Goal: Transaction & Acquisition: Subscribe to service/newsletter

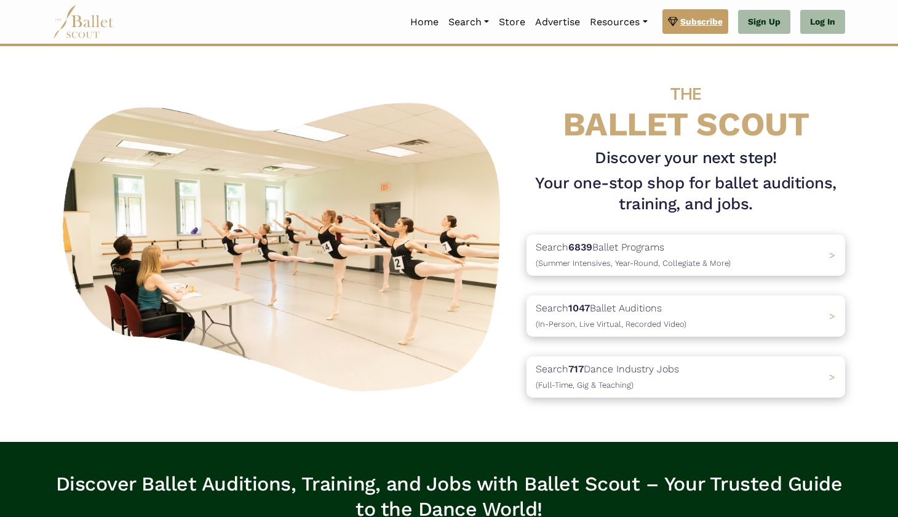
click at [700, 28] on span "Subscribe" at bounding box center [701, 22] width 42 height 14
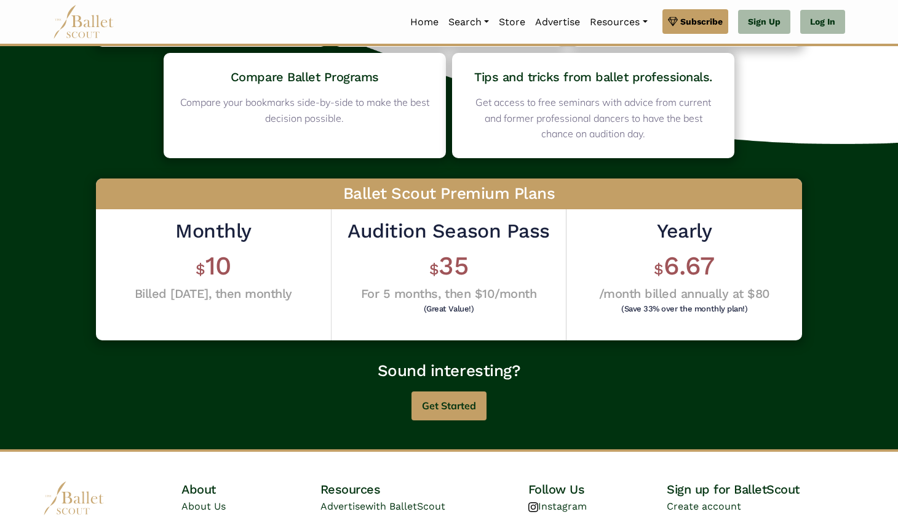
scroll to position [237, 0]
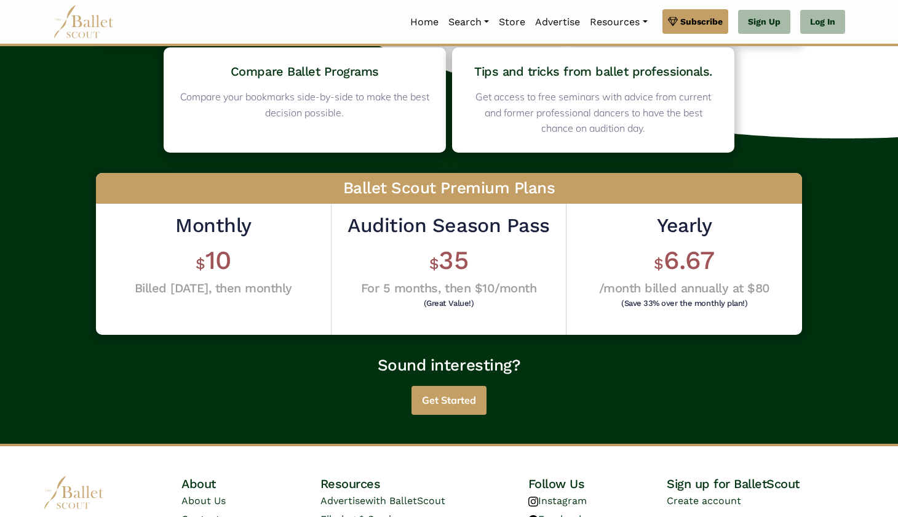
click at [445, 401] on button "Get Started" at bounding box center [449, 400] width 75 height 29
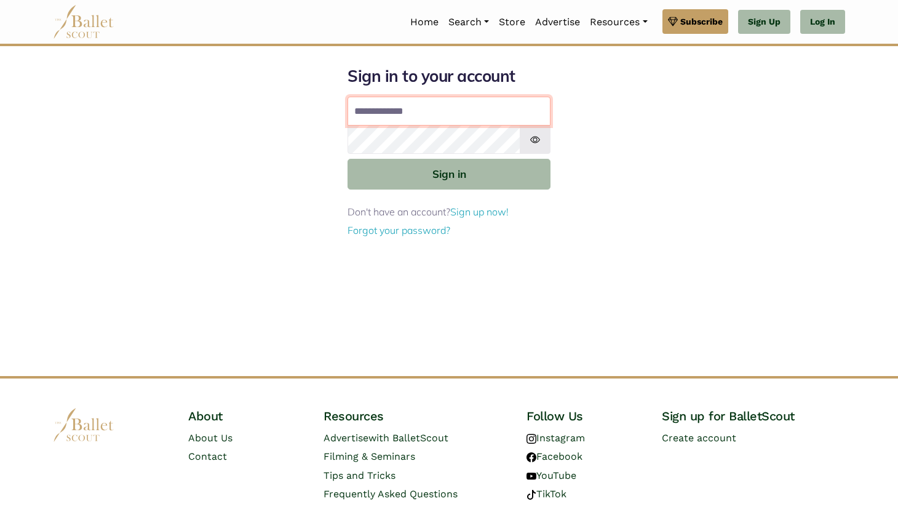
type input "**********"
click at [449, 173] on button "Sign in" at bounding box center [449, 174] width 203 height 30
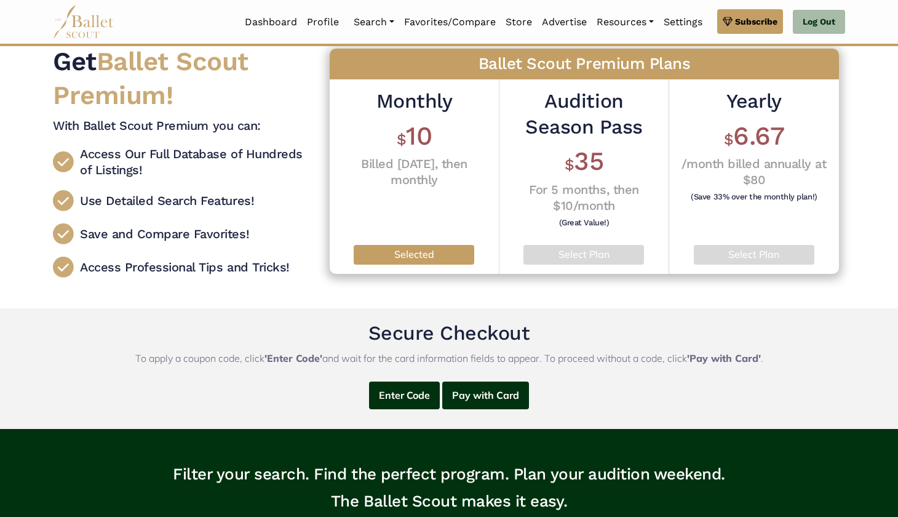
scroll to position [27, 0]
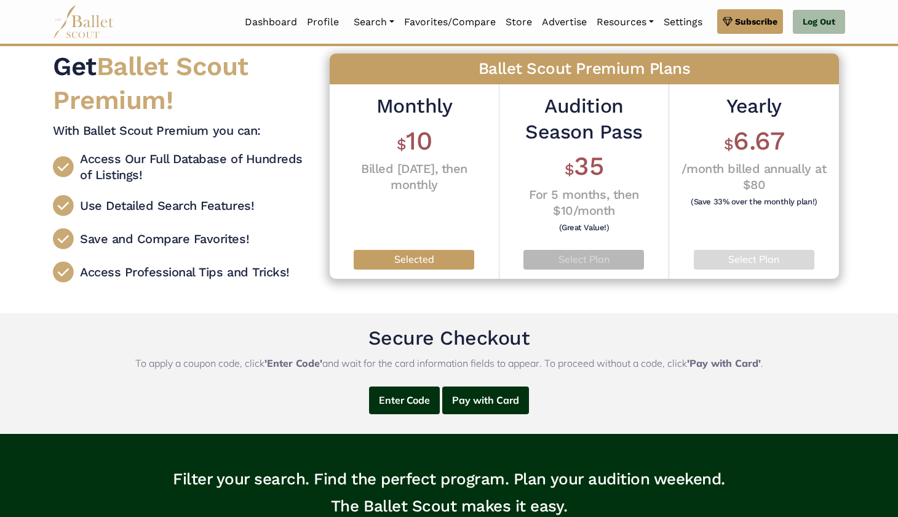
click at [535, 252] on p "Select Plan" at bounding box center [583, 260] width 101 height 16
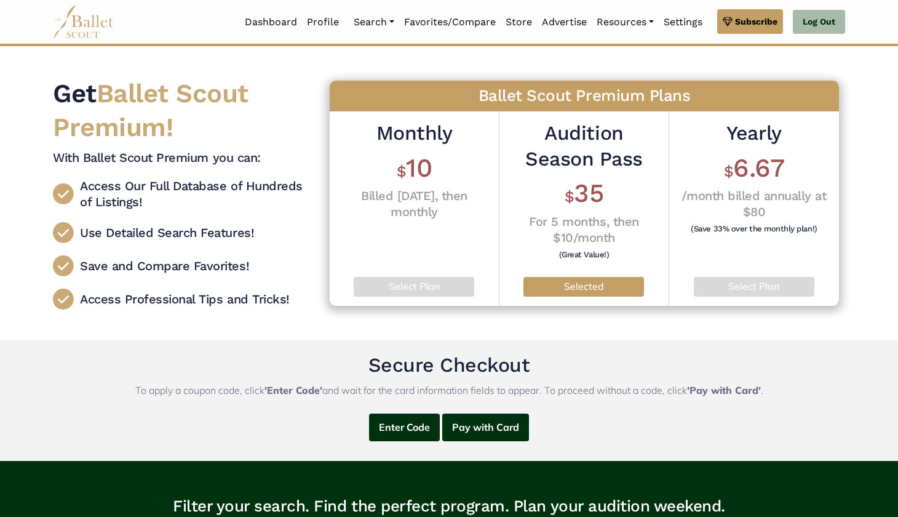
click at [731, 272] on div "Yearly $ 6.67 /month billed annually at $80 (Save 33% over the monthly plan!) S…" at bounding box center [754, 208] width 170 height 194
click at [731, 285] on p "Select Plan" at bounding box center [755, 287] width 102 height 16
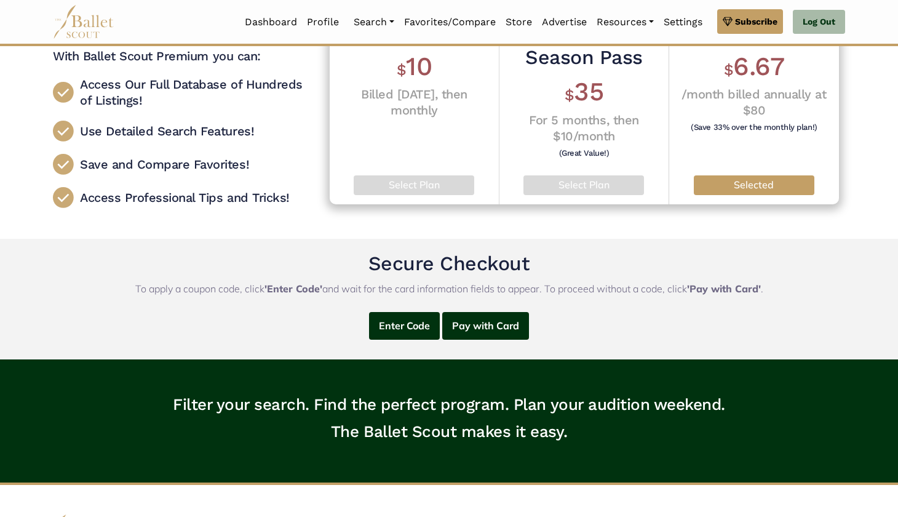
scroll to position [111, 0]
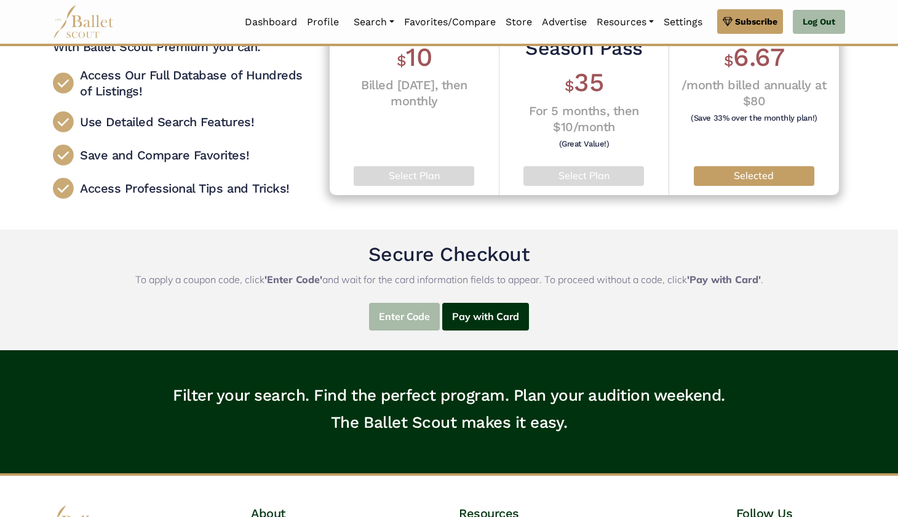
click at [412, 313] on button "Enter Code" at bounding box center [404, 317] width 71 height 28
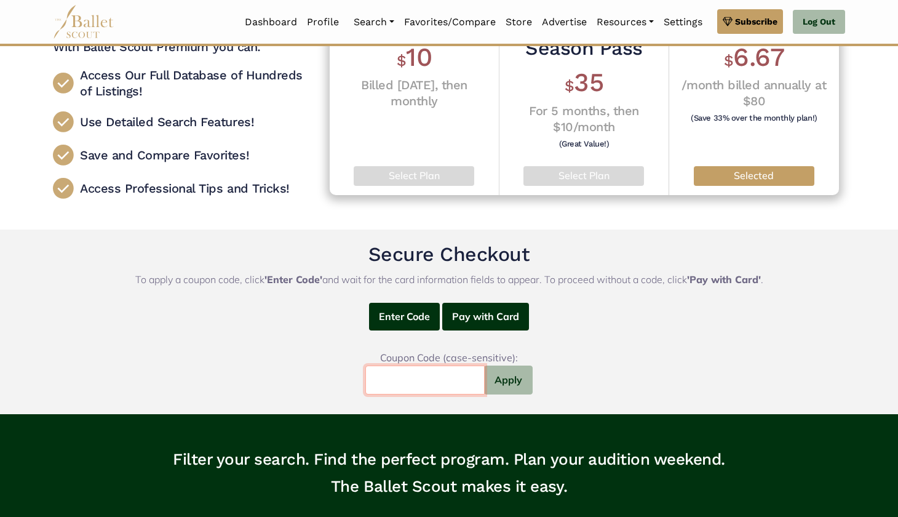
click at [389, 378] on input "text" at bounding box center [424, 379] width 119 height 29
type input "*********"
click at [509, 385] on button "Apply" at bounding box center [508, 379] width 49 height 29
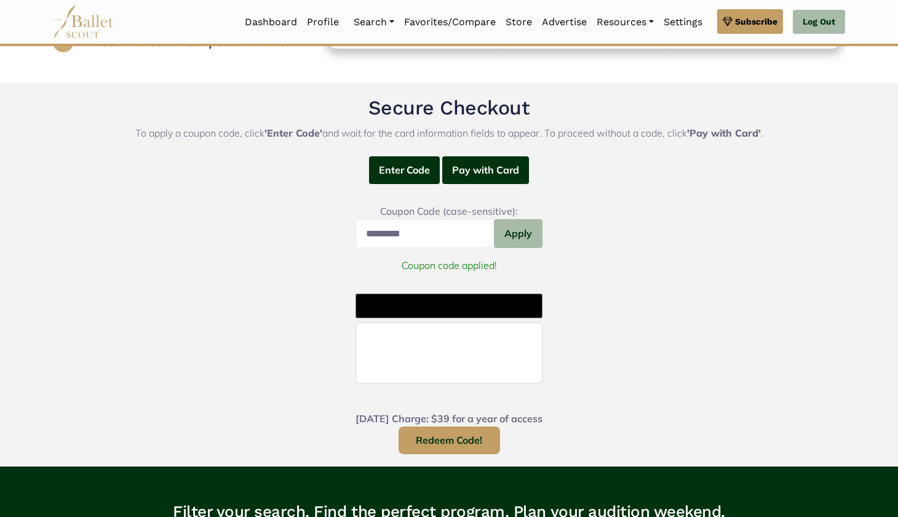
scroll to position [266, 0]
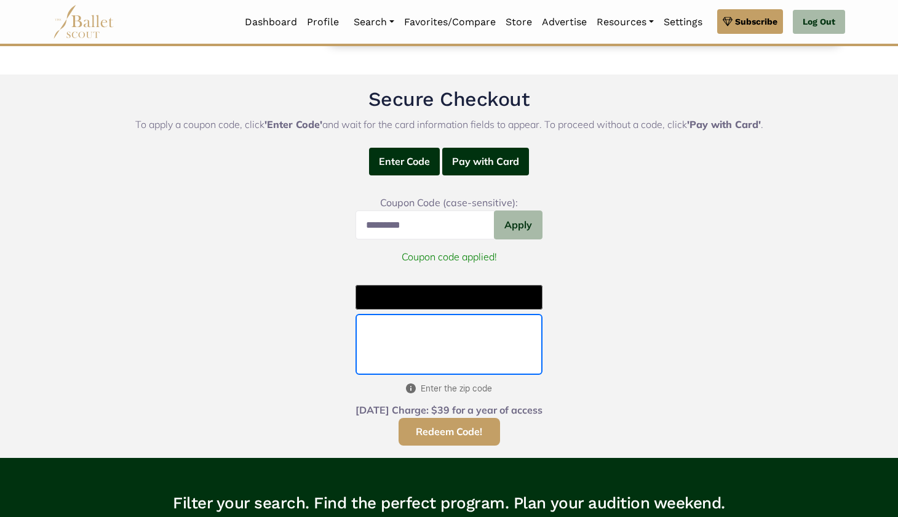
click at [424, 434] on button "Redeem Code!" at bounding box center [450, 432] width 102 height 28
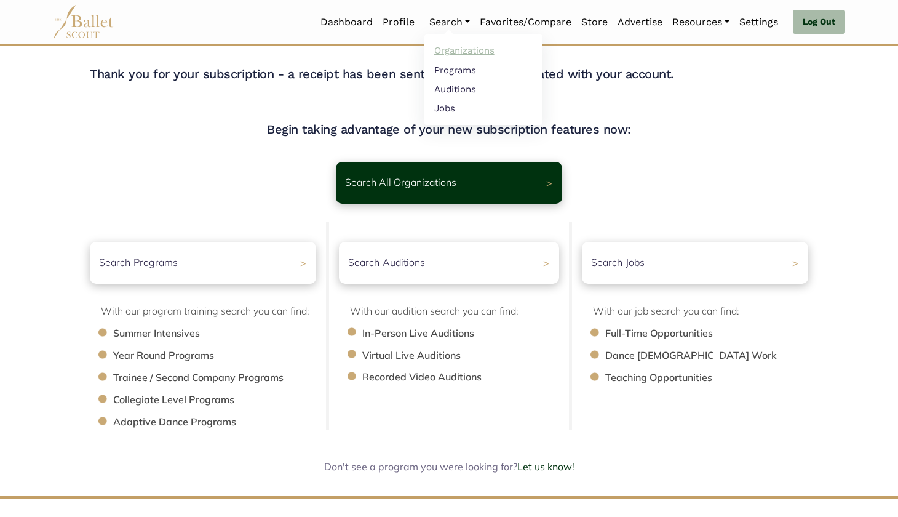
click at [437, 50] on link "Organizations" at bounding box center [484, 50] width 118 height 19
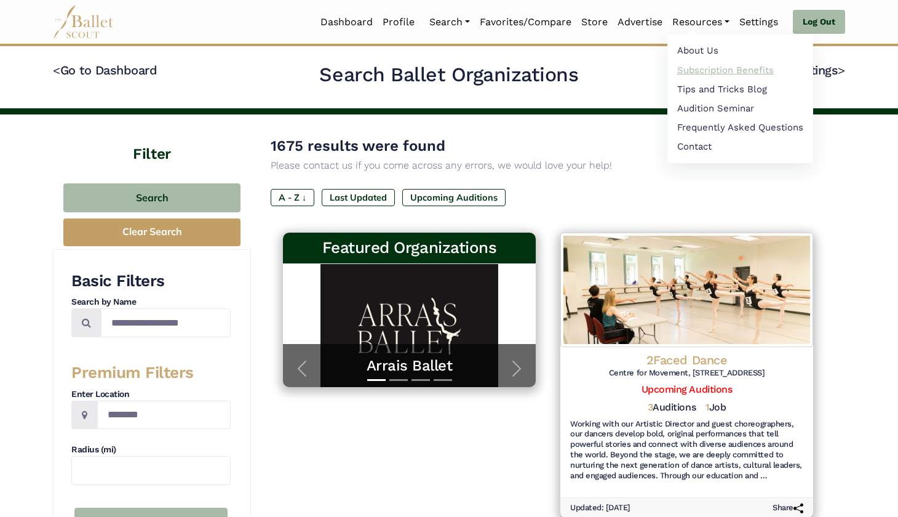
click at [701, 70] on link "Subscription Benefits" at bounding box center [741, 69] width 146 height 19
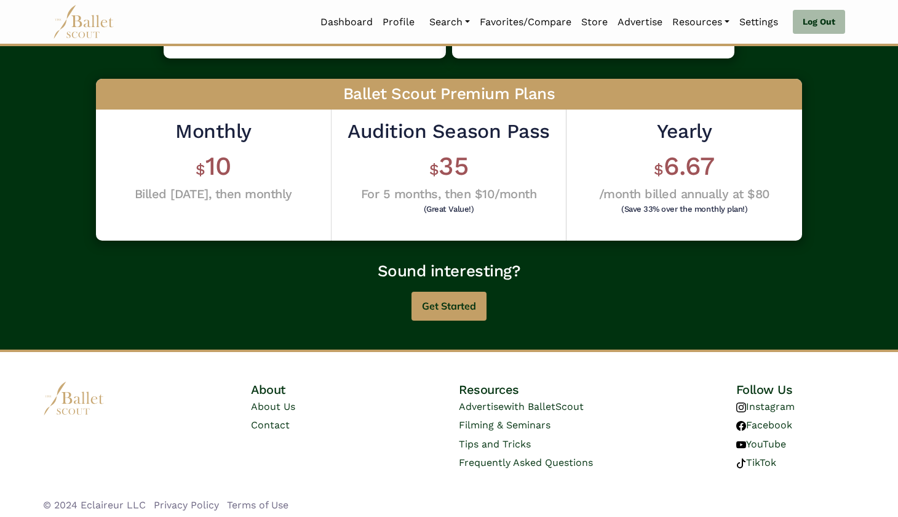
scroll to position [330, 0]
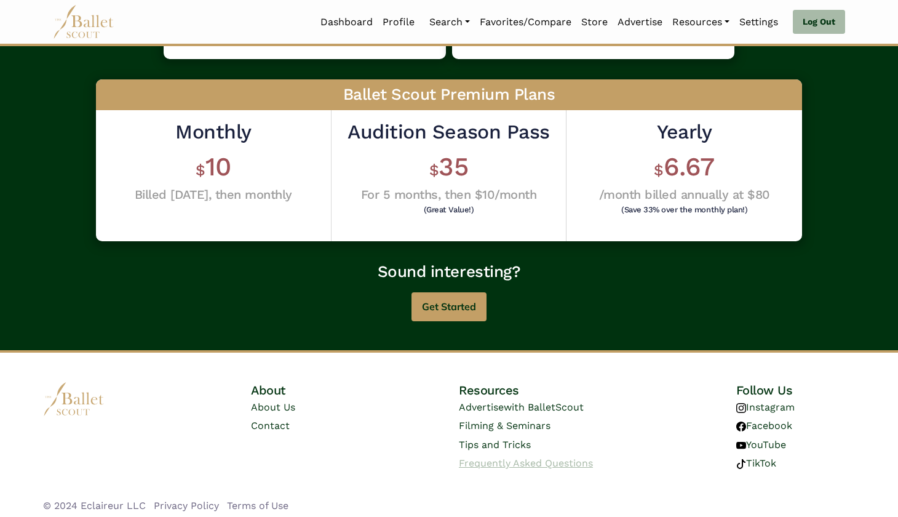
click at [503, 460] on span "Frequently Asked Questions" at bounding box center [526, 463] width 134 height 12
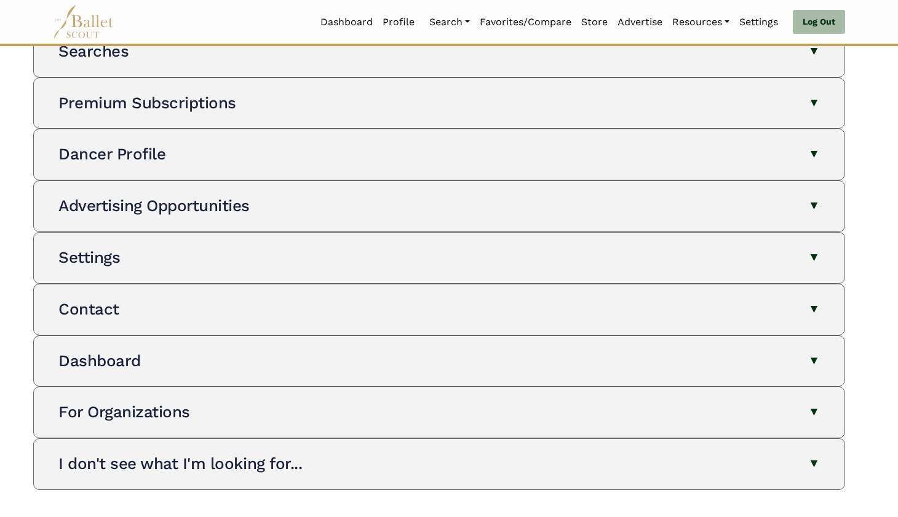
scroll to position [226, 0]
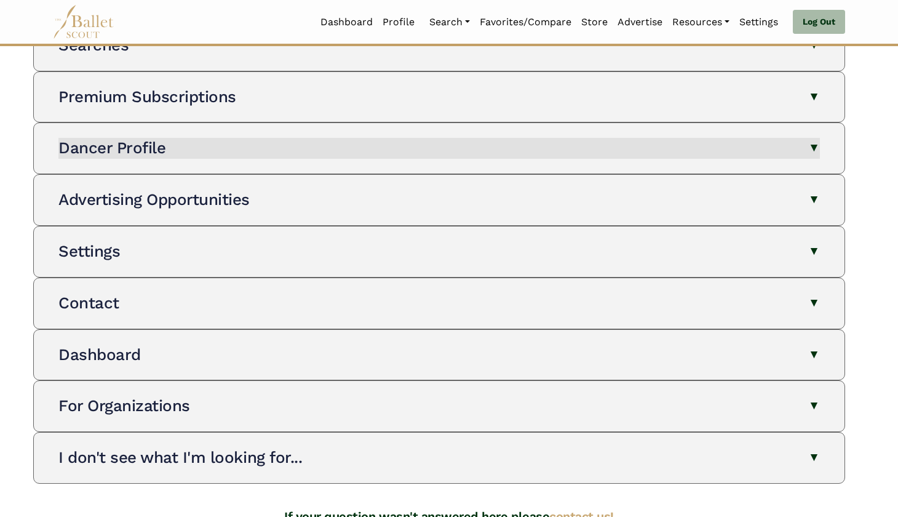
click at [221, 146] on button "Dancer Profile" at bounding box center [439, 148] width 762 height 21
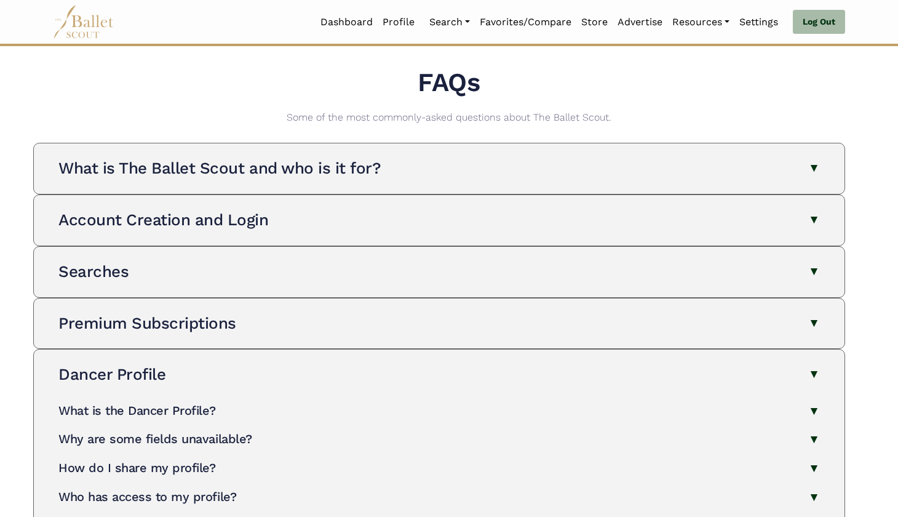
scroll to position [0, 0]
click at [351, 23] on link "Dashboard" at bounding box center [347, 22] width 62 height 26
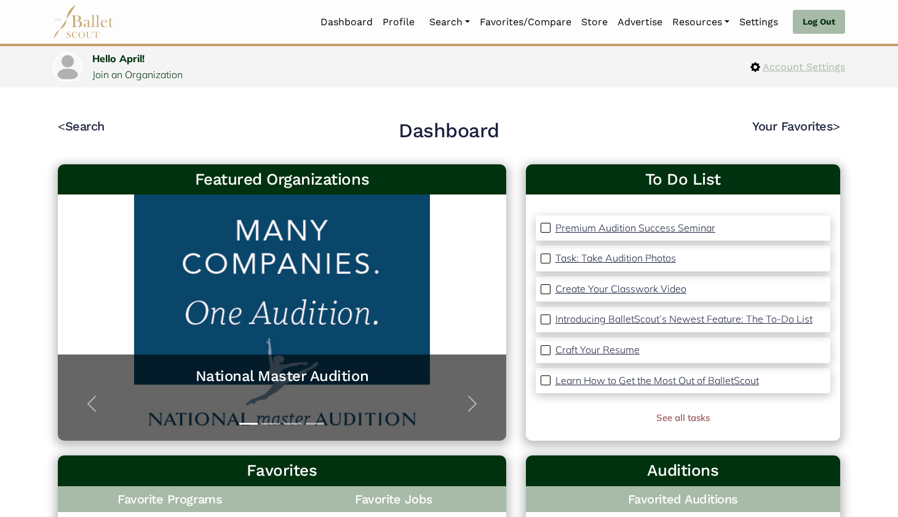
click at [778, 65] on span "Account Settings" at bounding box center [802, 67] width 85 height 16
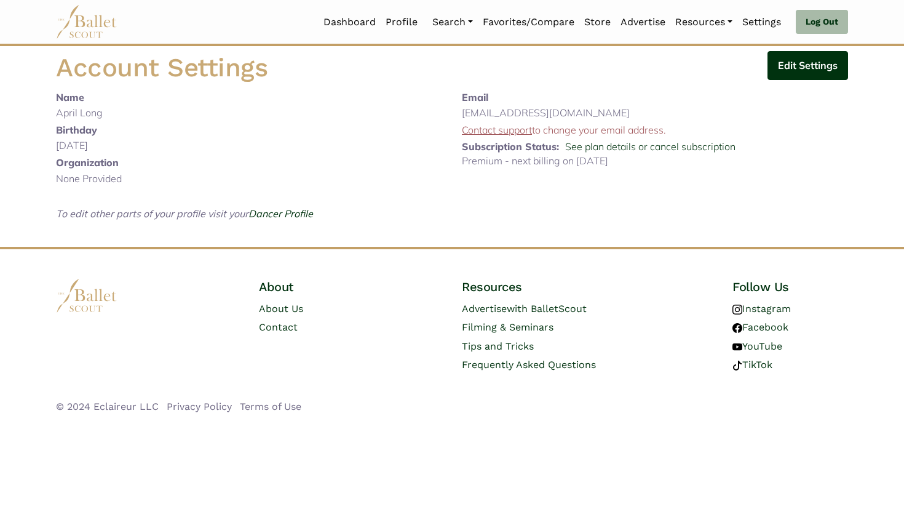
click at [793, 64] on button "Edit Settings" at bounding box center [808, 65] width 81 height 29
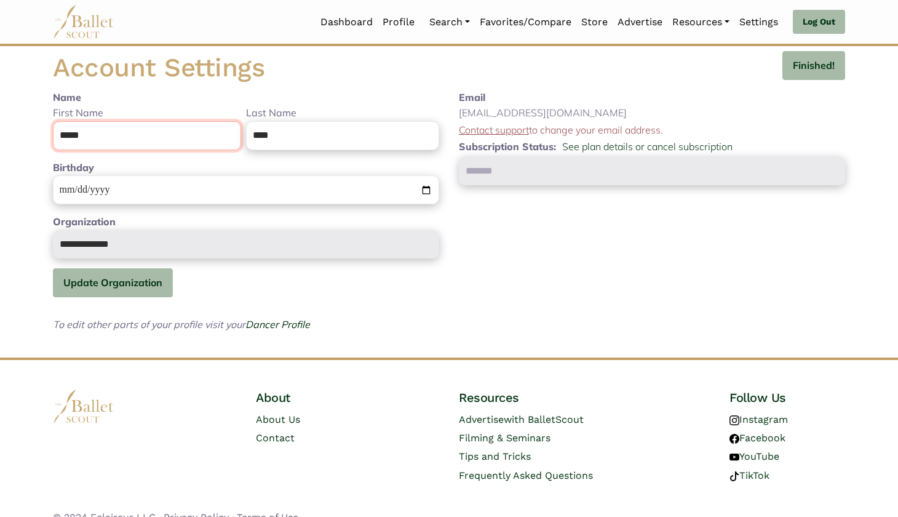
click at [150, 137] on input "*****" at bounding box center [147, 135] width 188 height 29
type input "****"
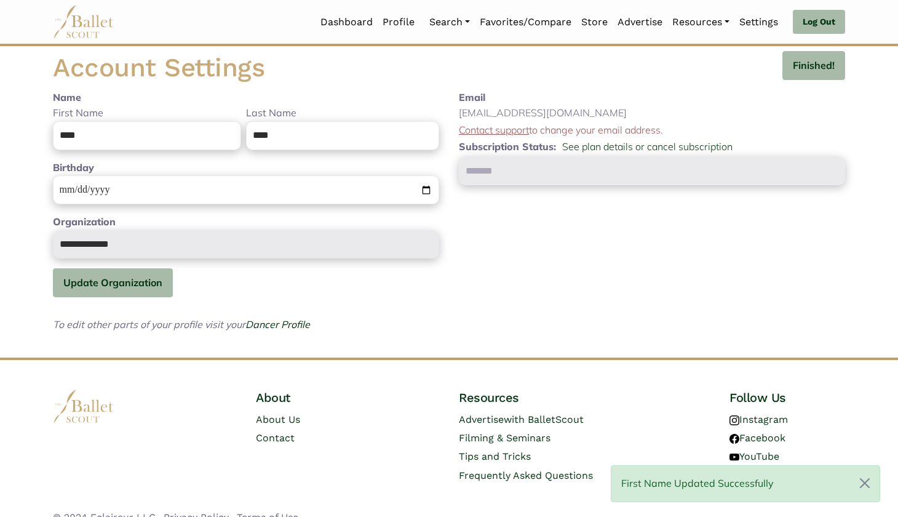
click at [497, 228] on div "Email thelongs119@gmail.com Contact support to change your email address. Subsc…" at bounding box center [652, 221] width 406 height 263
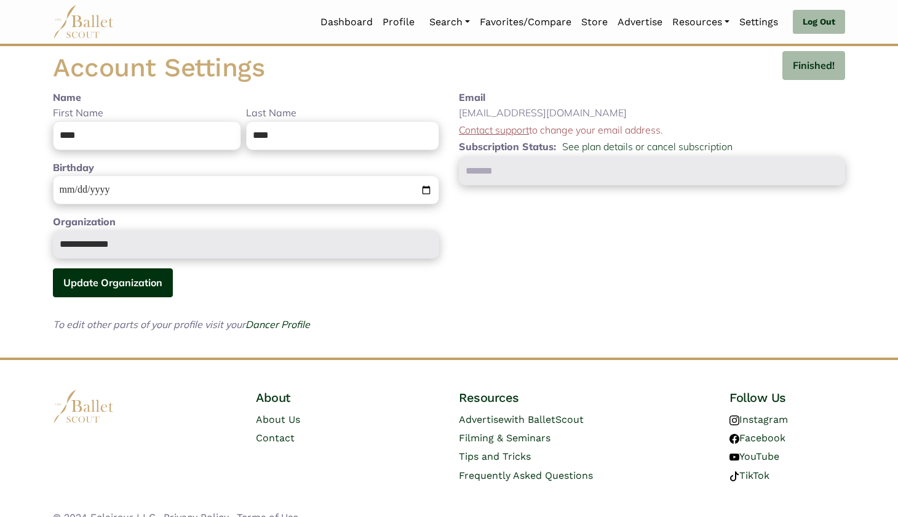
click at [87, 283] on button "Update Organization" at bounding box center [113, 282] width 120 height 29
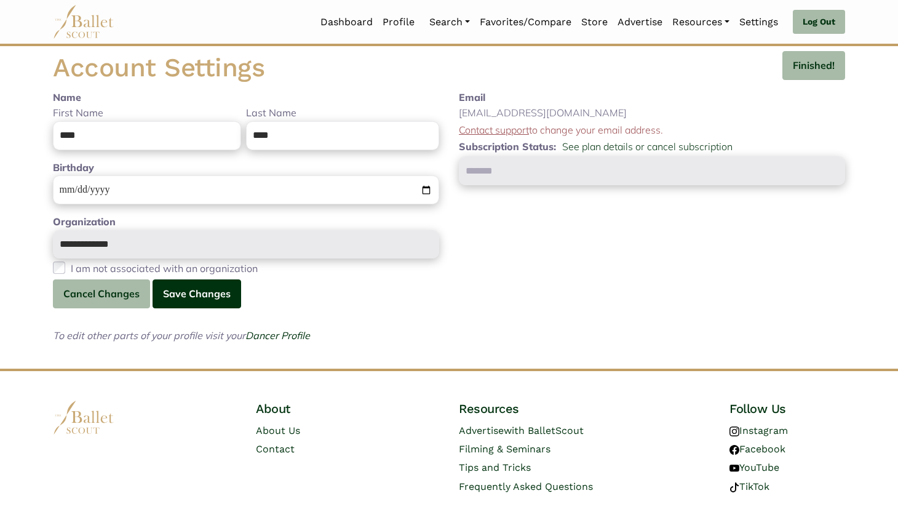
click at [173, 307] on button "Save Changes" at bounding box center [197, 293] width 89 height 29
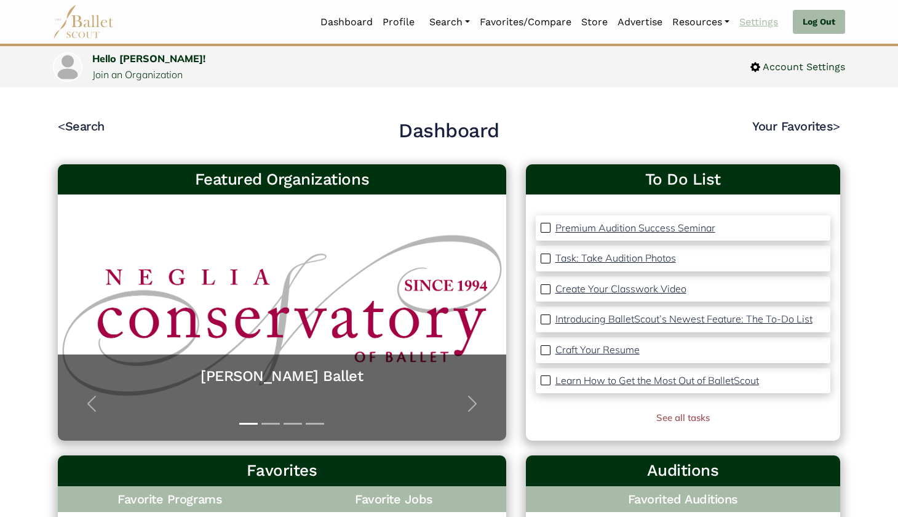
click at [748, 19] on link "Settings" at bounding box center [759, 22] width 49 height 26
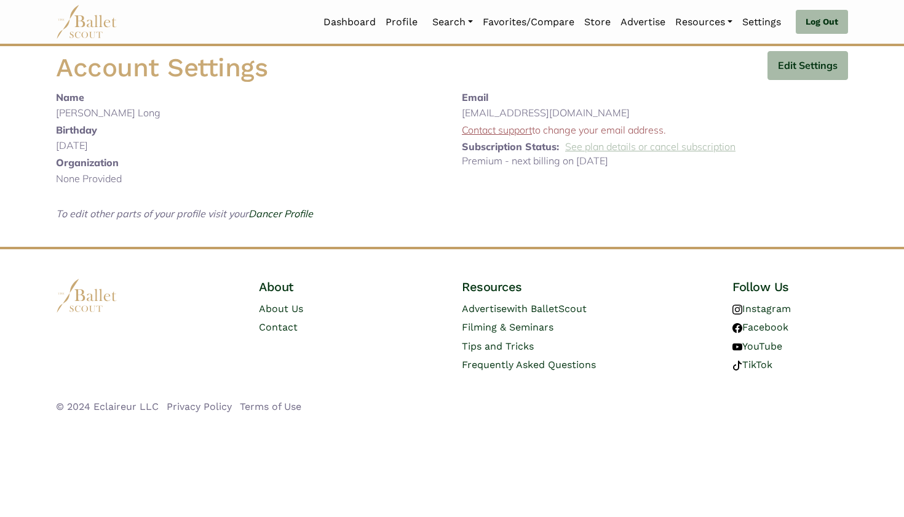
click at [643, 147] on link "See plan details or cancel subscription" at bounding box center [650, 146] width 170 height 12
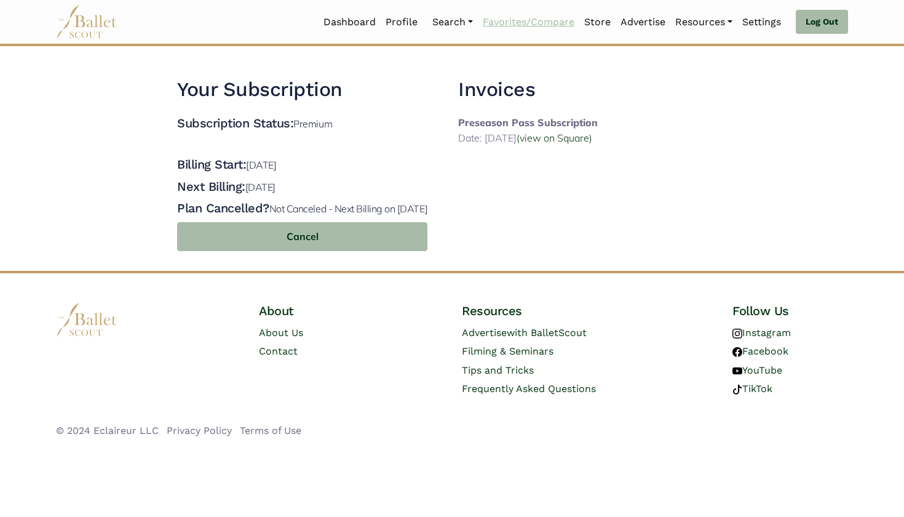
click at [548, 23] on link "Favorites/Compare" at bounding box center [529, 22] width 102 height 26
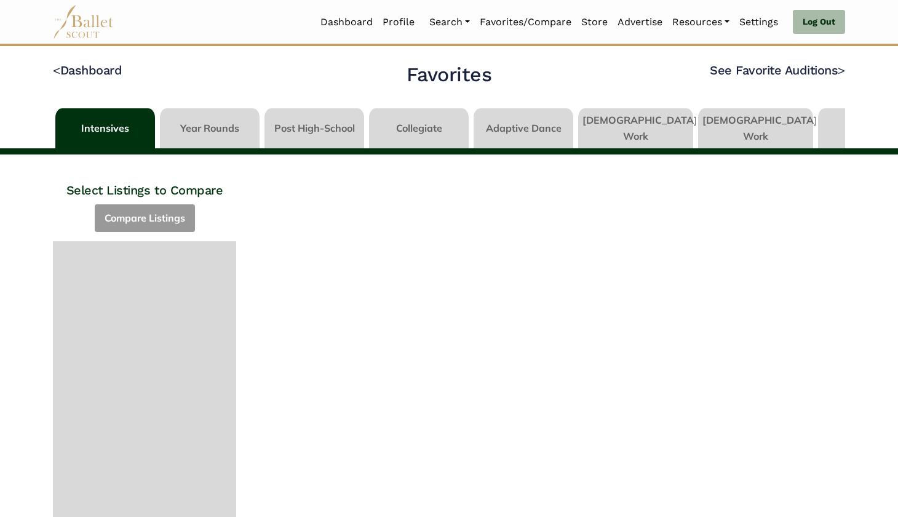
click at [143, 213] on div "Select Listings to Compare Compare Listings Compare Listings" at bounding box center [144, 404] width 203 height 501
click at [129, 176] on h4 "Select Listings to Compare" at bounding box center [144, 176] width 183 height 44
click at [132, 223] on div "Select Listings to Compare Compare Listings Compare Listings" at bounding box center [144, 404] width 203 height 501
click at [197, 119] on link at bounding box center [210, 125] width 100 height 35
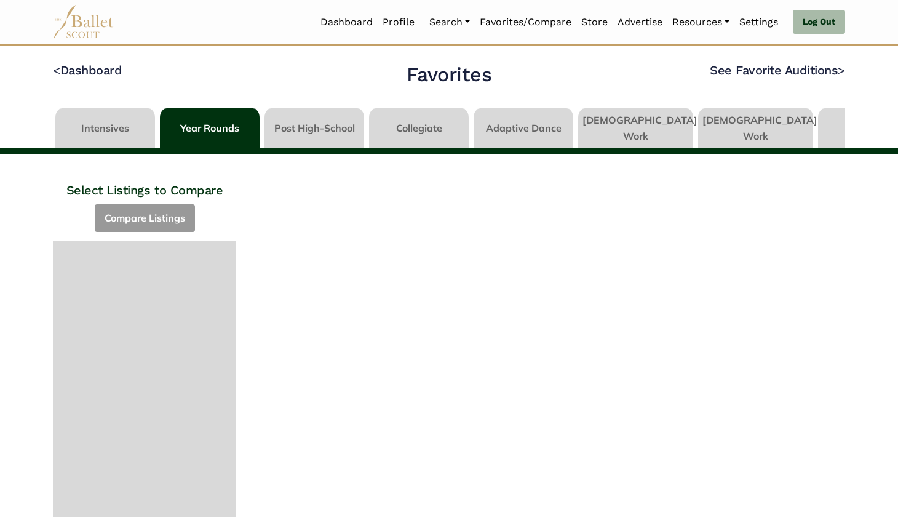
click at [397, 131] on link at bounding box center [419, 125] width 100 height 35
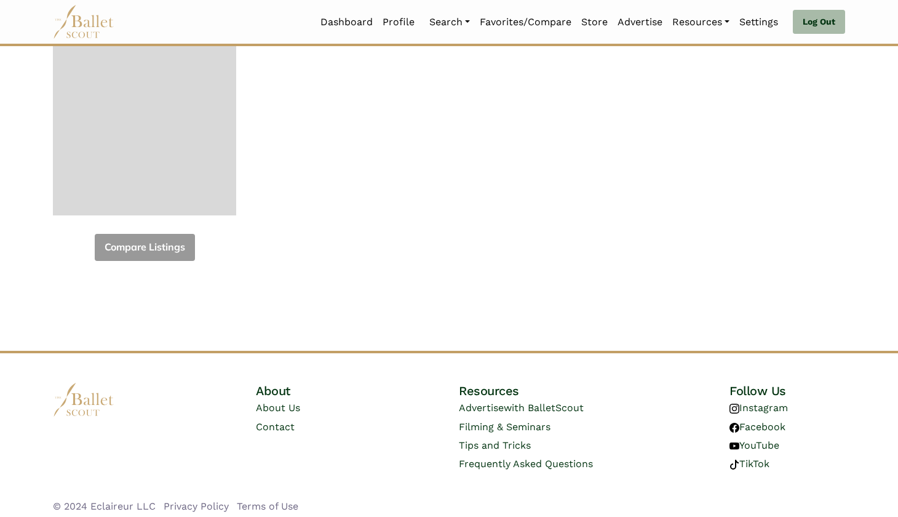
scroll to position [394, 0]
click at [130, 237] on div "Compare Listings" at bounding box center [144, 54] width 183 height 415
click at [155, 139] on div at bounding box center [144, 31] width 183 height 369
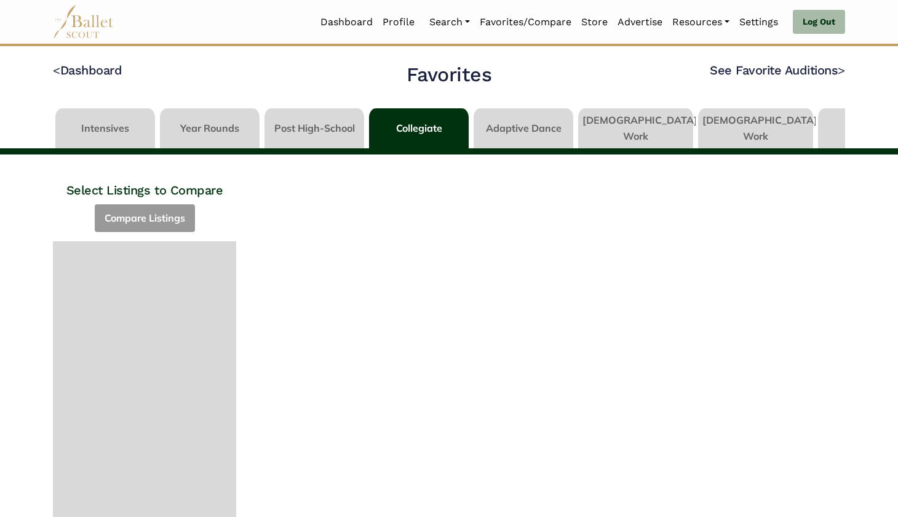
scroll to position [0, 0]
click at [727, 130] on link at bounding box center [755, 125] width 115 height 35
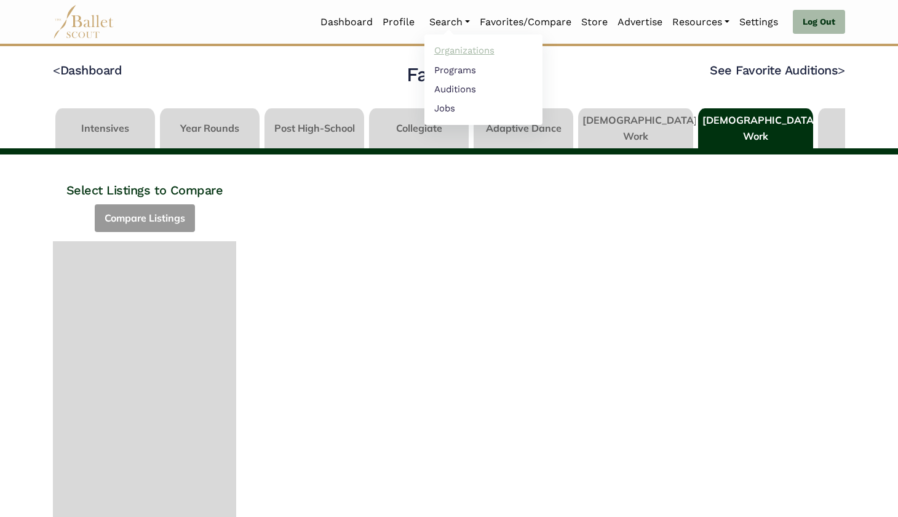
click at [445, 47] on link "Organizations" at bounding box center [484, 50] width 118 height 19
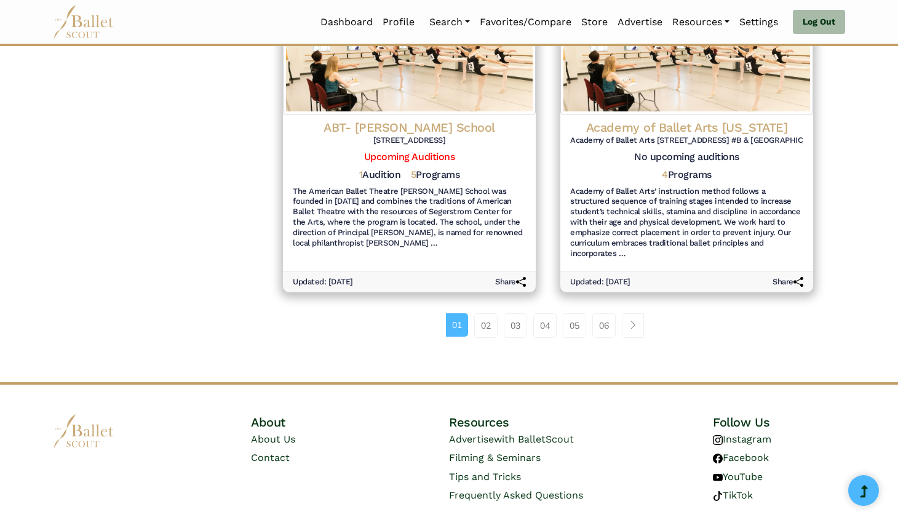
scroll to position [1437, 0]
click at [516, 314] on link "03" at bounding box center [515, 326] width 23 height 25
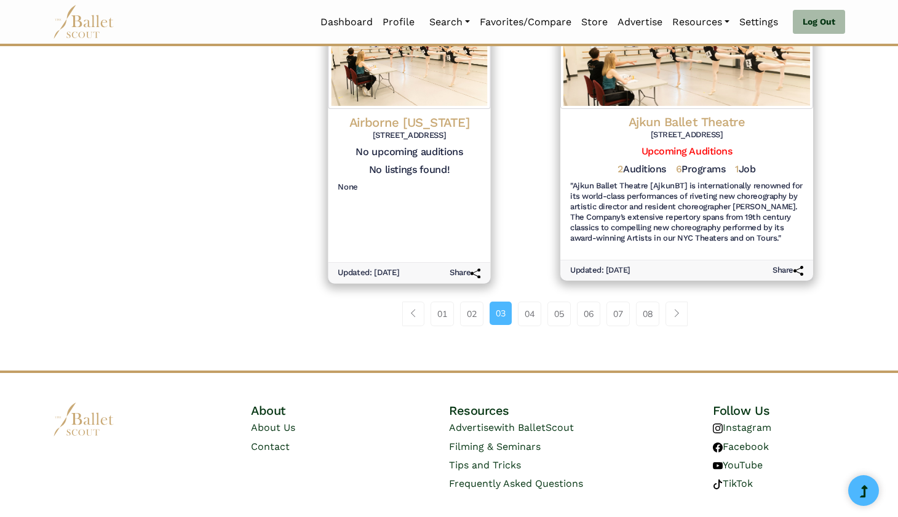
scroll to position [1417, 0]
click at [564, 302] on link "05" at bounding box center [559, 314] width 23 height 25
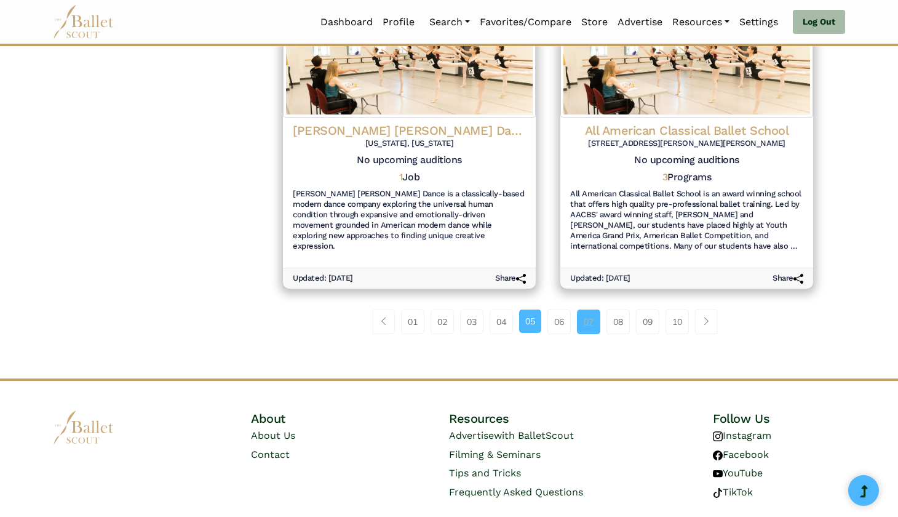
scroll to position [1378, 0]
click at [595, 310] on link "07" at bounding box center [588, 322] width 23 height 25
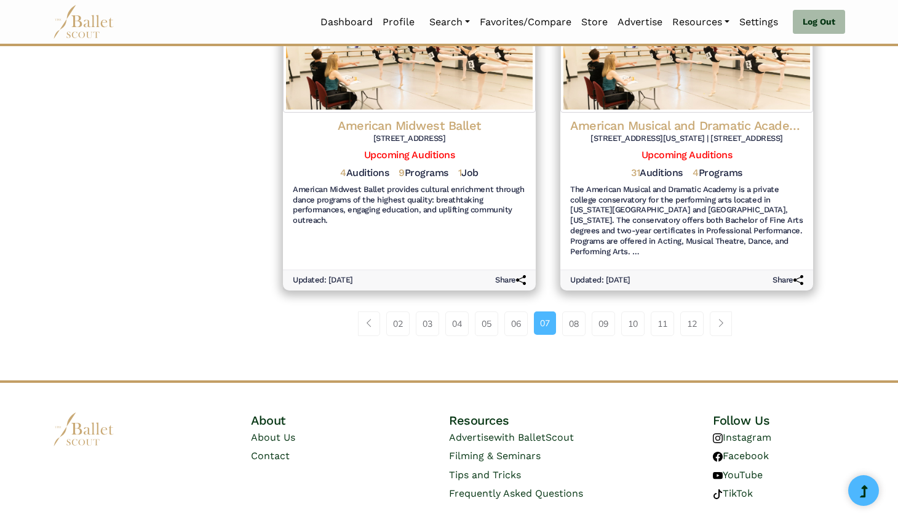
scroll to position [1427, 0]
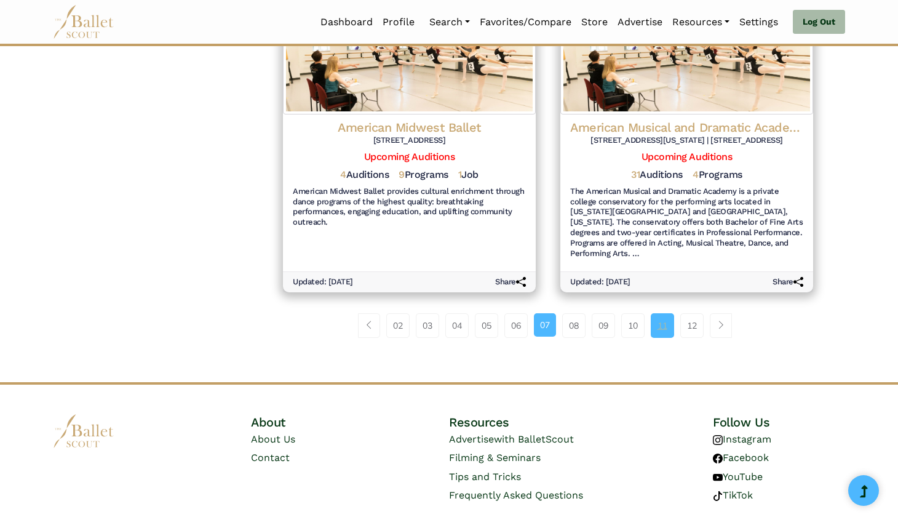
click at [668, 313] on link "11" at bounding box center [662, 325] width 23 height 25
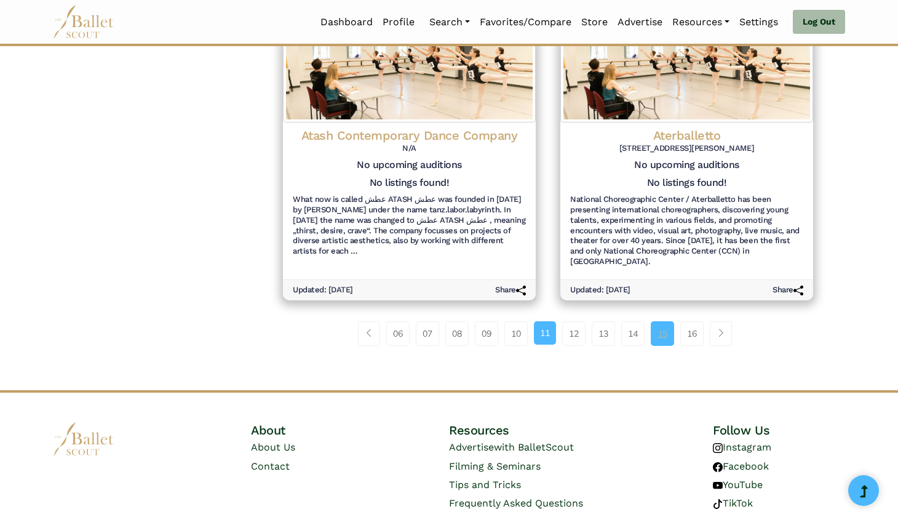
scroll to position [1398, 0]
click at [693, 322] on link "16" at bounding box center [691, 334] width 23 height 25
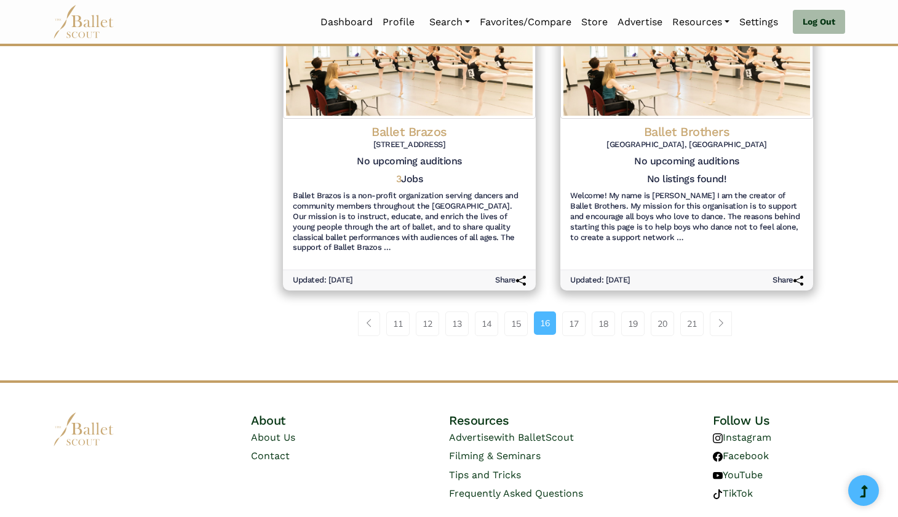
scroll to position [1417, 0]
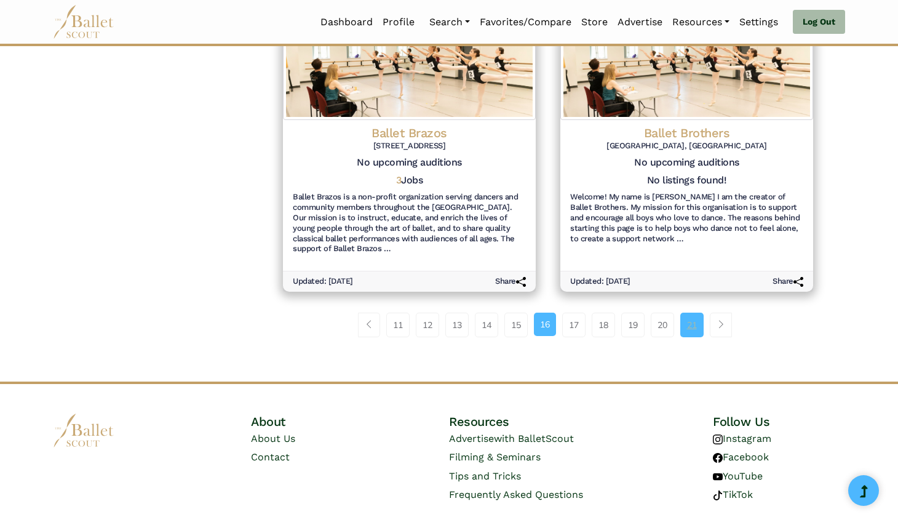
click at [691, 313] on link "21" at bounding box center [691, 325] width 23 height 25
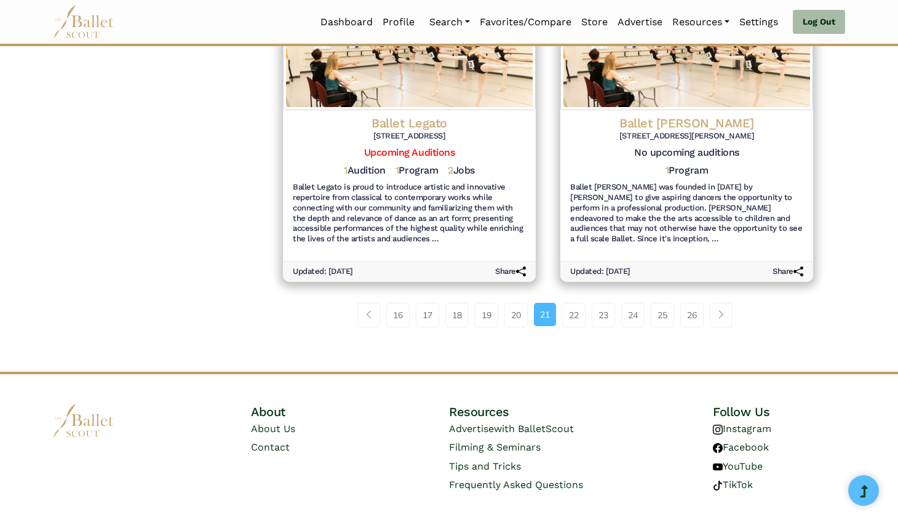
scroll to position [1437, 0]
click at [692, 303] on link "26" at bounding box center [691, 315] width 23 height 25
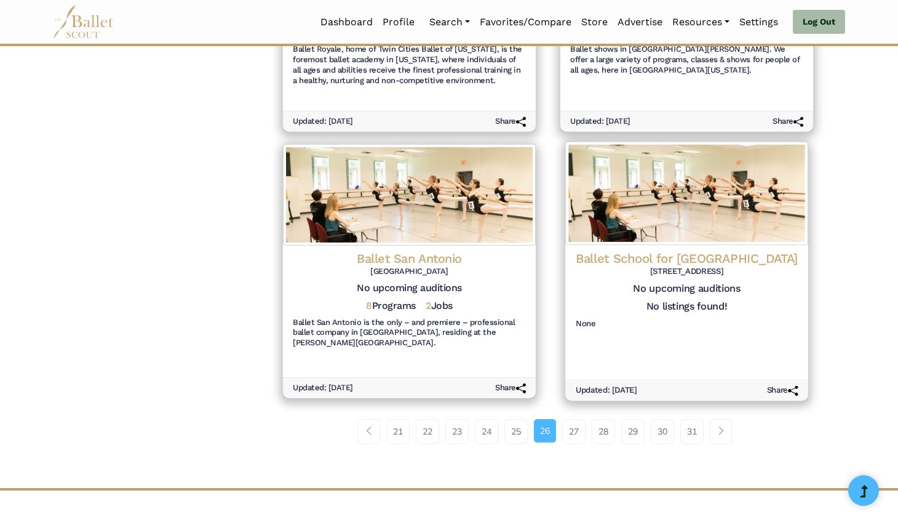
scroll to position [1291, 0]
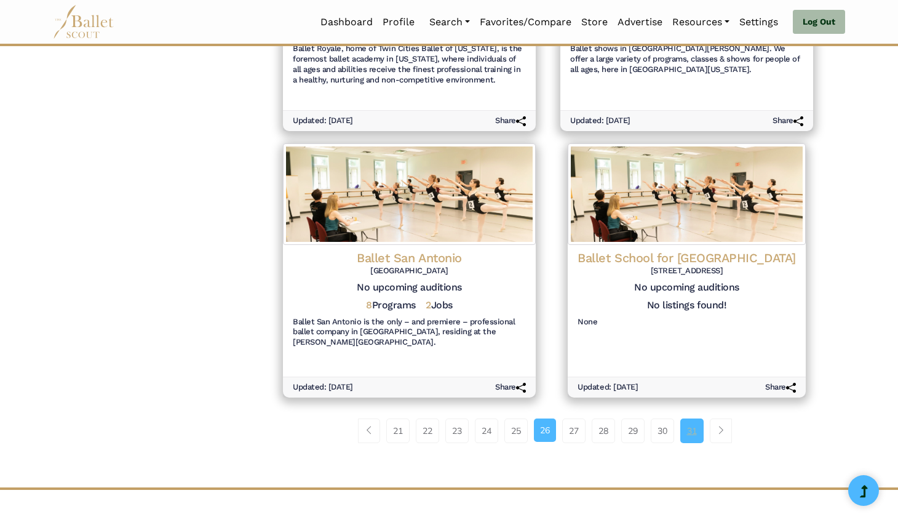
click at [689, 418] on link "31" at bounding box center [691, 430] width 23 height 25
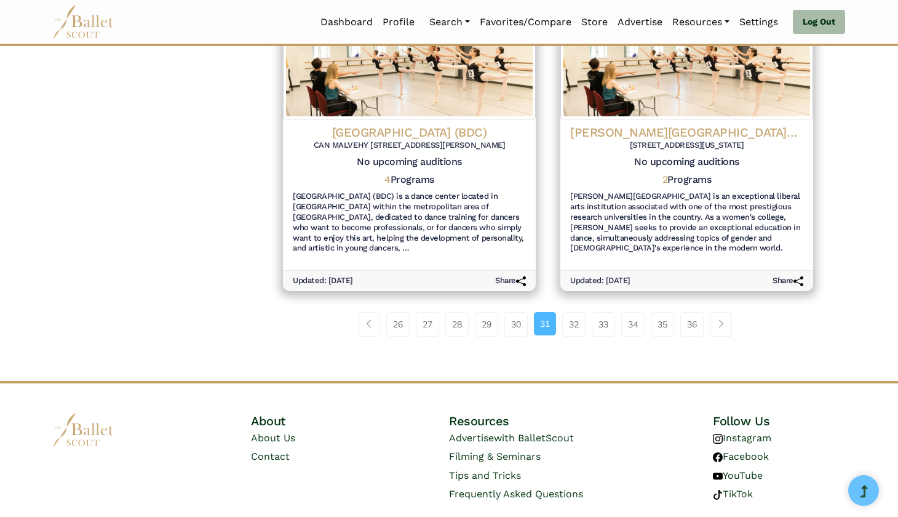
scroll to position [1417, 0]
click at [694, 313] on link "36" at bounding box center [691, 325] width 23 height 25
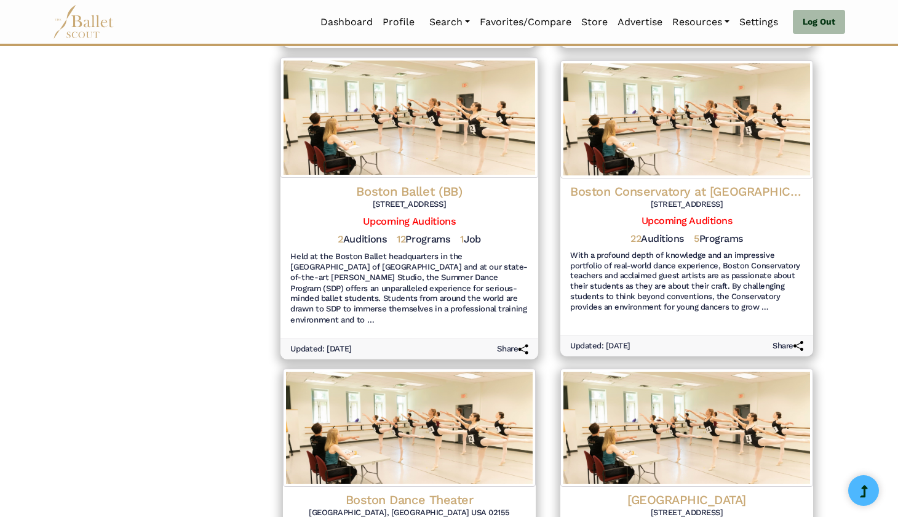
scroll to position [1088, 0]
